Goal: Information Seeking & Learning: Find specific fact

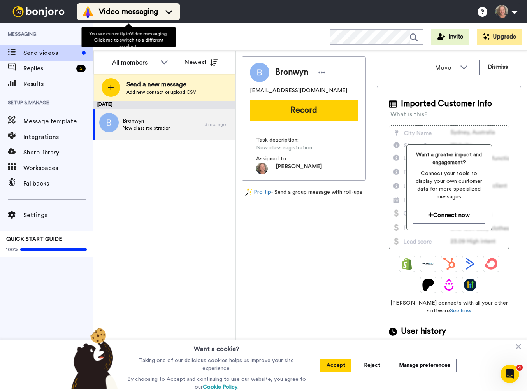
click at [172, 12] on icon at bounding box center [169, 12] width 12 height 8
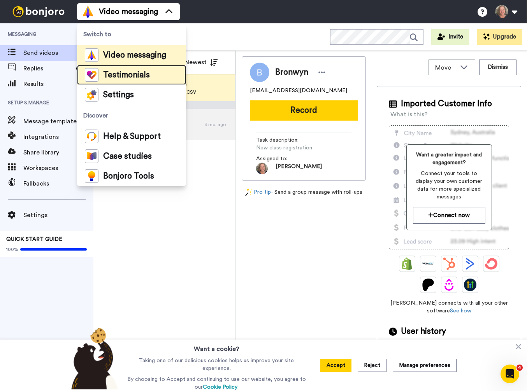
click at [125, 75] on span "Testimonials" at bounding box center [126, 75] width 47 height 8
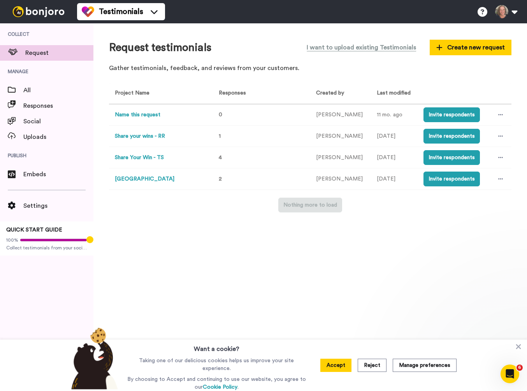
click at [145, 159] on button "Share Your Win - TS" at bounding box center [139, 158] width 49 height 8
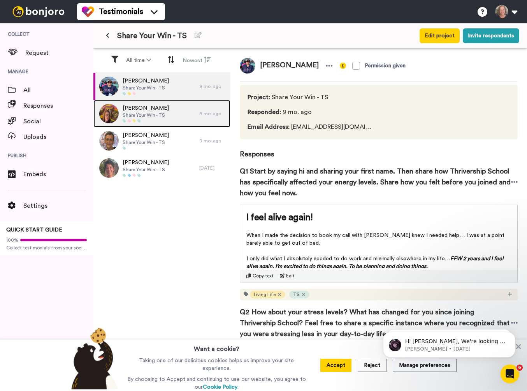
click at [157, 112] on span "Alice Meloche" at bounding box center [146, 108] width 46 height 8
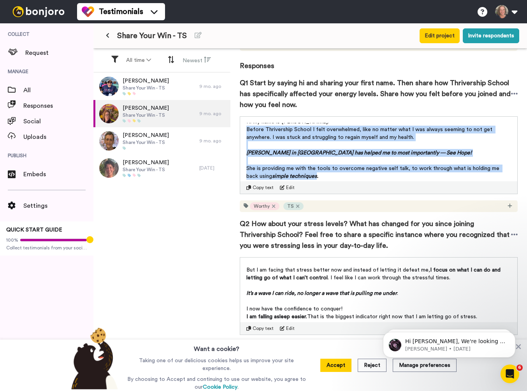
scroll to position [38, 0]
drag, startPoint x: 246, startPoint y: 136, endPoint x: 311, endPoint y: 181, distance: 78.3
click at [311, 181] on div "Karin in Thrivership School has helped me to most importantly — See Hope! ﻿ Hi …" at bounding box center [378, 149] width 277 height 65
copy div "Before Thrivership School I felt overwhelmed, like no matter what I was always …"
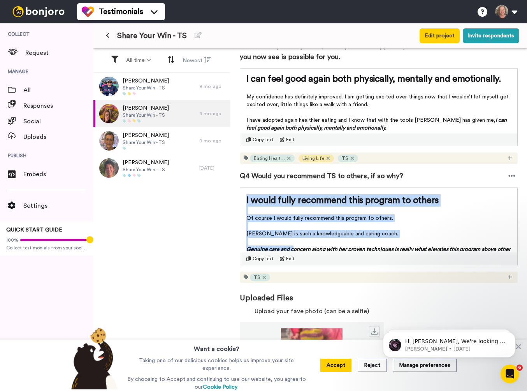
scroll to position [10, 0]
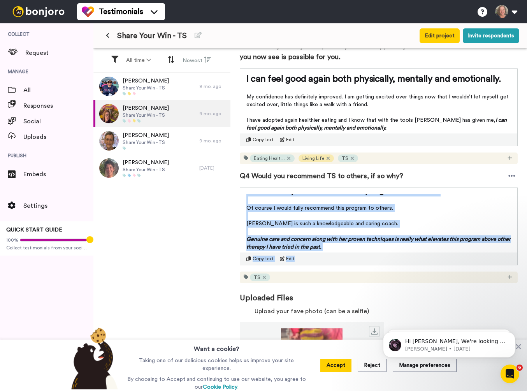
drag, startPoint x: 246, startPoint y: 200, endPoint x: 312, endPoint y: 259, distance: 87.9
click at [312, 259] on div "I would fully recommend this program to others ﻿ Of course I would fully recomm…" at bounding box center [379, 227] width 278 height 78
copy div "I would fully recommend this program to others ﻿ Of course I would fully recomm…"
click at [259, 258] on span "Copy text" at bounding box center [263, 259] width 21 height 6
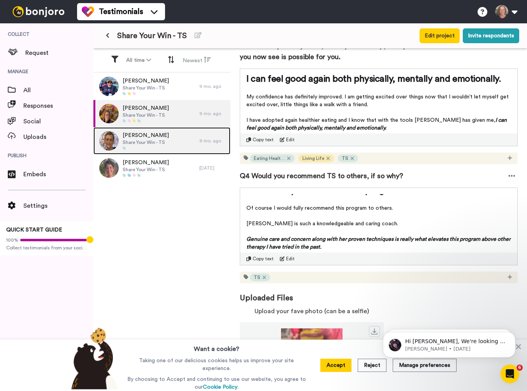
click at [155, 139] on span "Susan Giardina" at bounding box center [146, 136] width 46 height 8
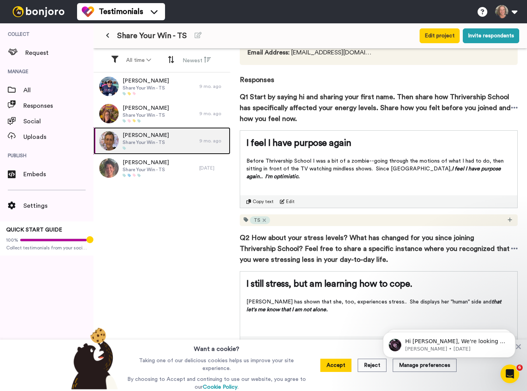
scroll to position [75, 0]
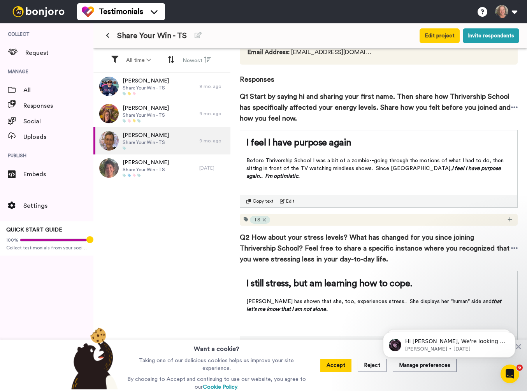
click at [260, 201] on span "Copy text" at bounding box center [263, 201] width 21 height 6
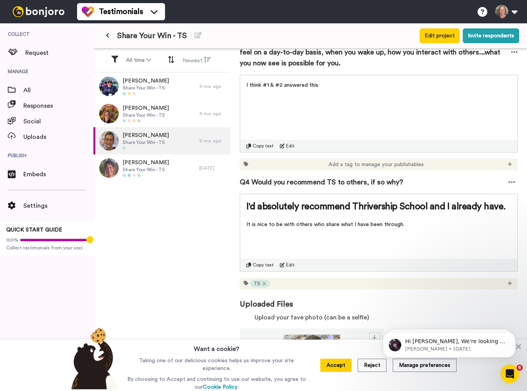
scroll to position [418, 0]
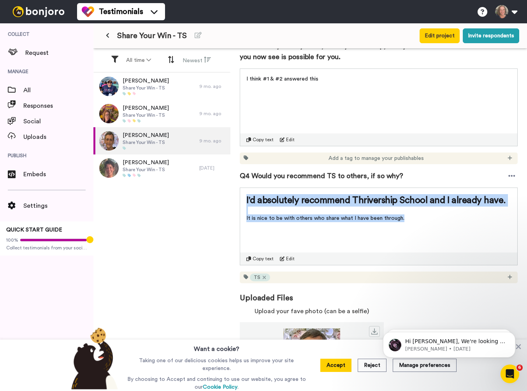
drag, startPoint x: 247, startPoint y: 201, endPoint x: 410, endPoint y: 223, distance: 164.4
click at [411, 223] on div "I'd absolutely recommend Thrivership School and I already have. ﻿ It is nice to…" at bounding box center [378, 206] width 277 height 36
copy div "I'd absolutely recommend Thrivership School and I already have. ﻿ It is nice to…"
